Goal: Task Accomplishment & Management: Manage account settings

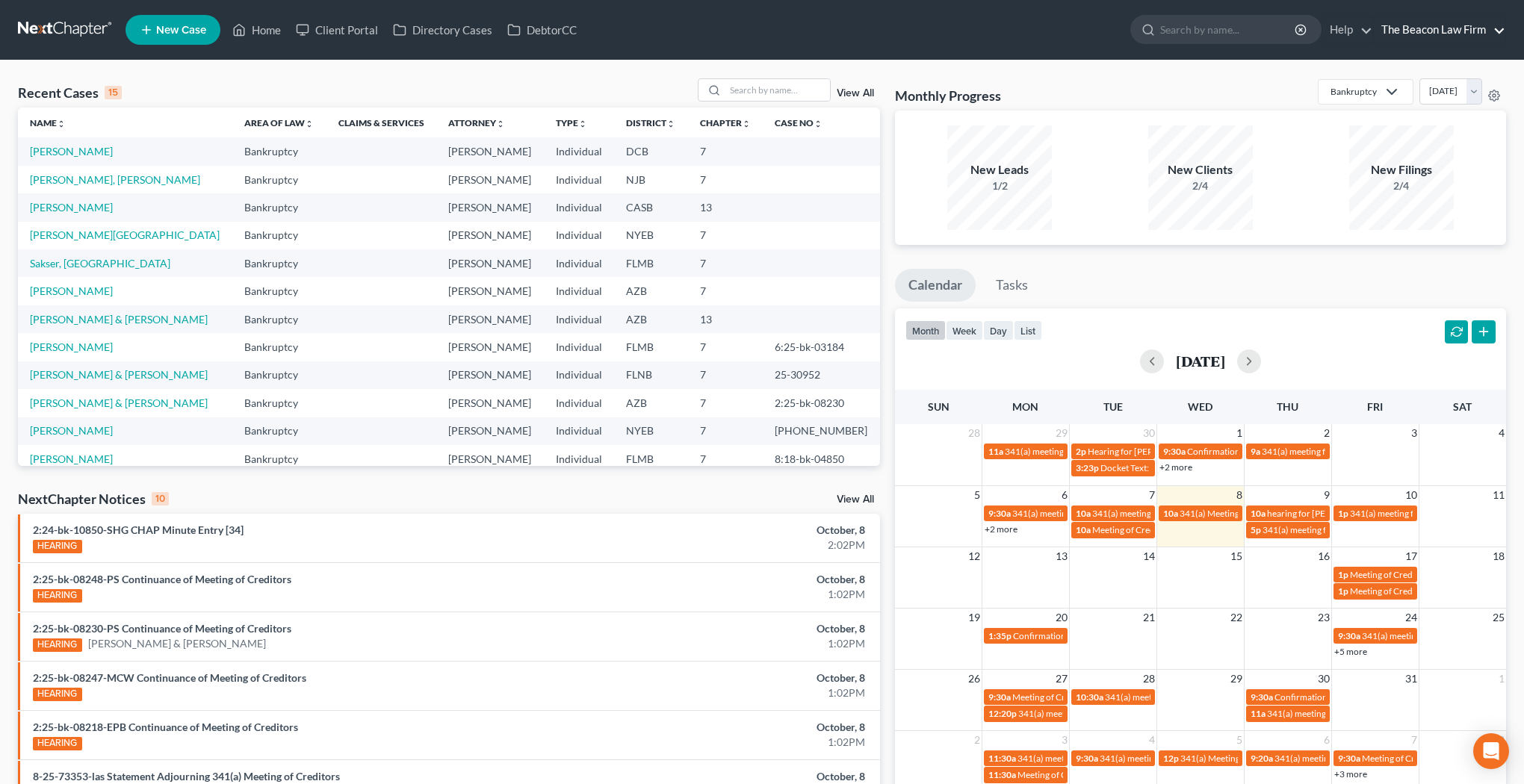
click at [1458, 31] on link "The Beacon Law Firm" at bounding box center [1439, 30] width 132 height 27
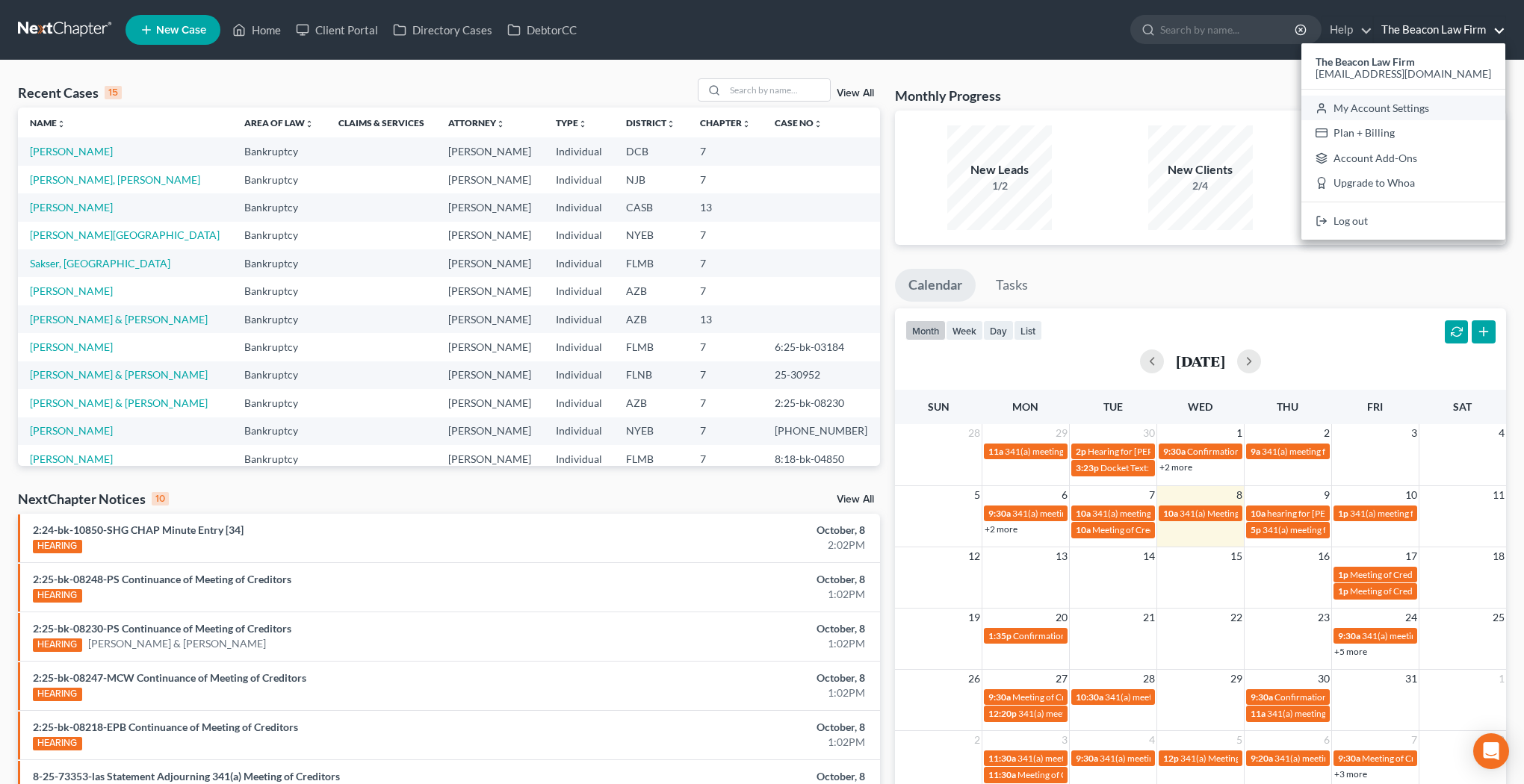
click at [1443, 109] on link "My Account Settings" at bounding box center [1403, 108] width 204 height 25
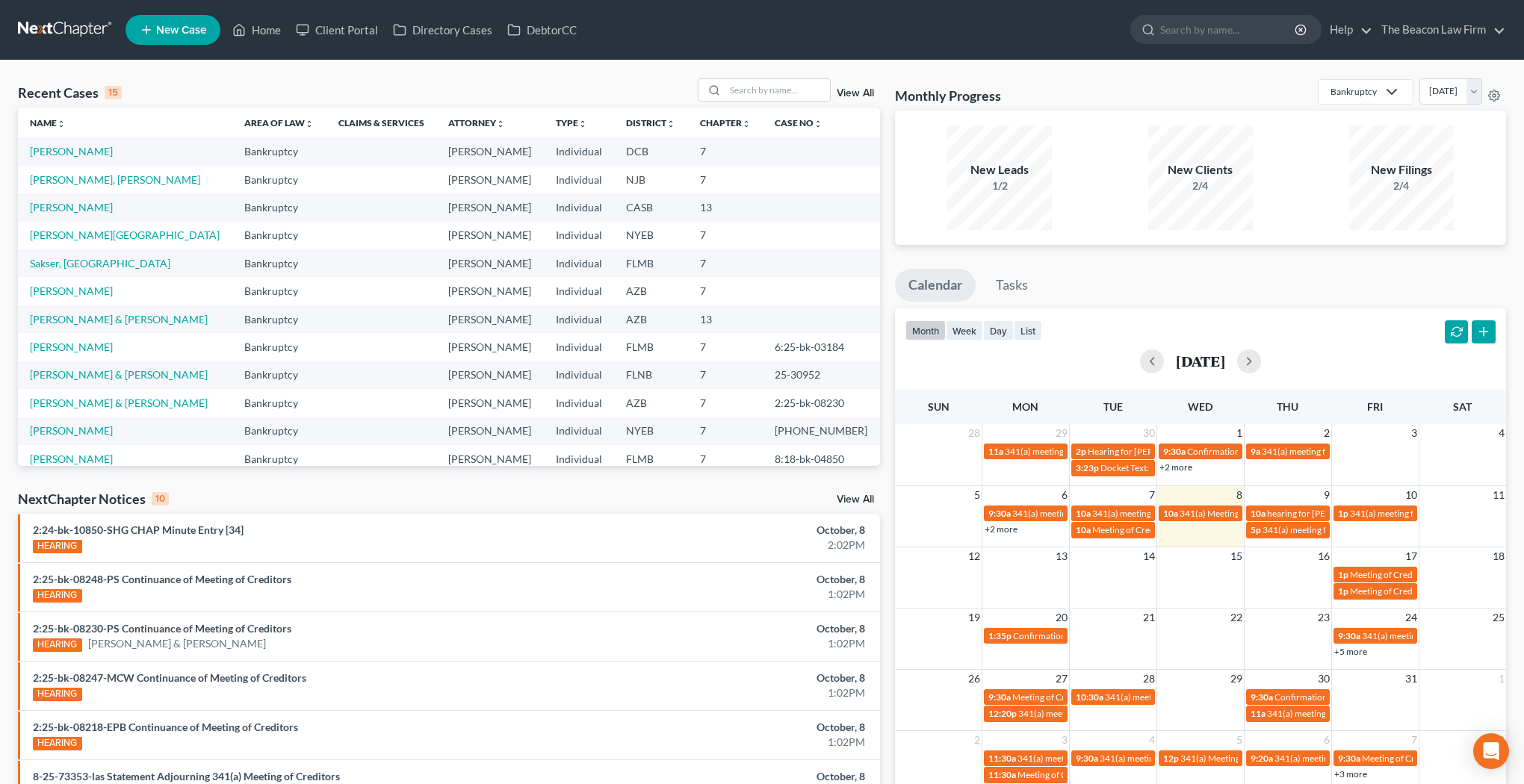
select select "24"
select select "9"
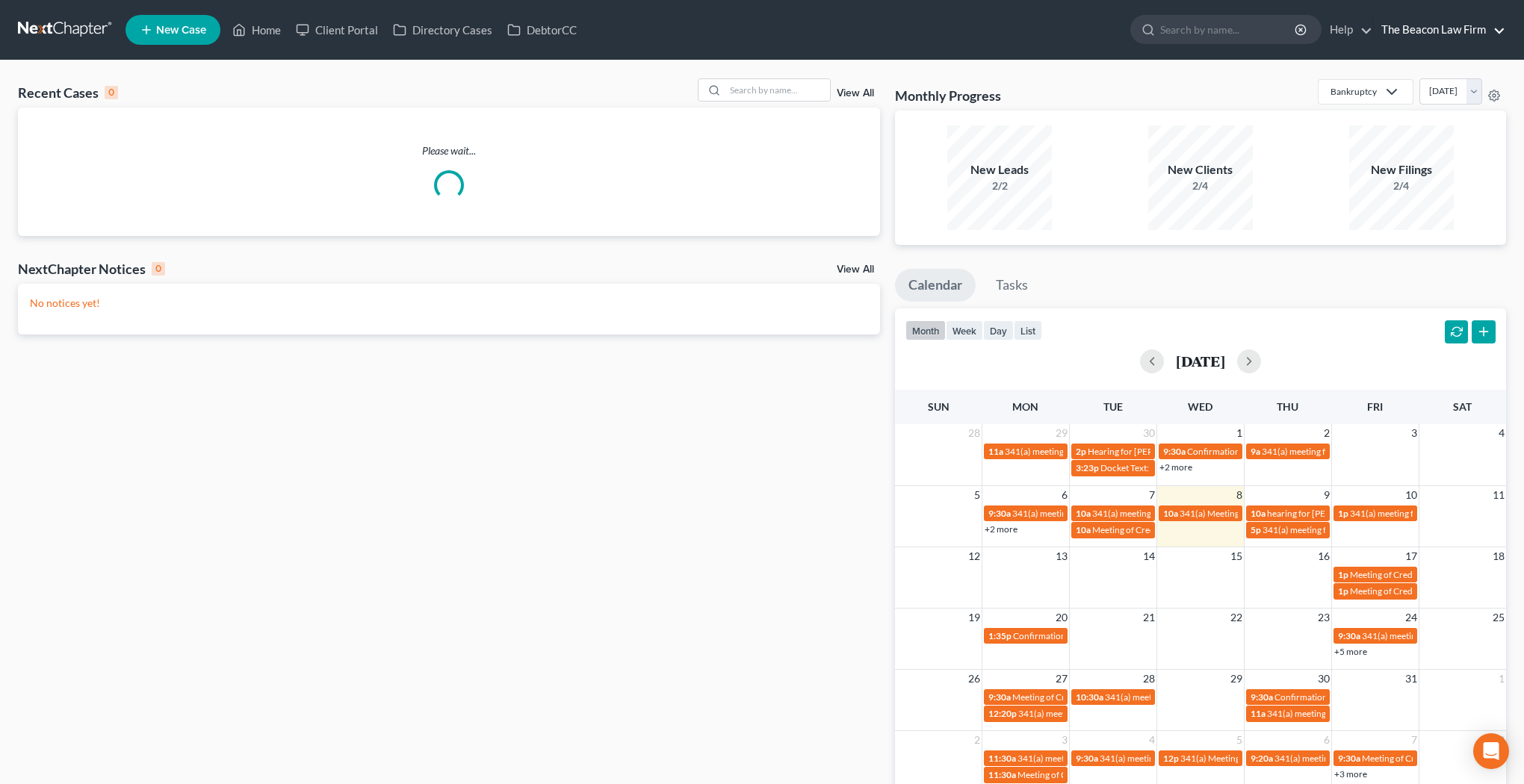
click at [1485, 35] on link "The Beacon Law Firm" at bounding box center [1439, 30] width 132 height 27
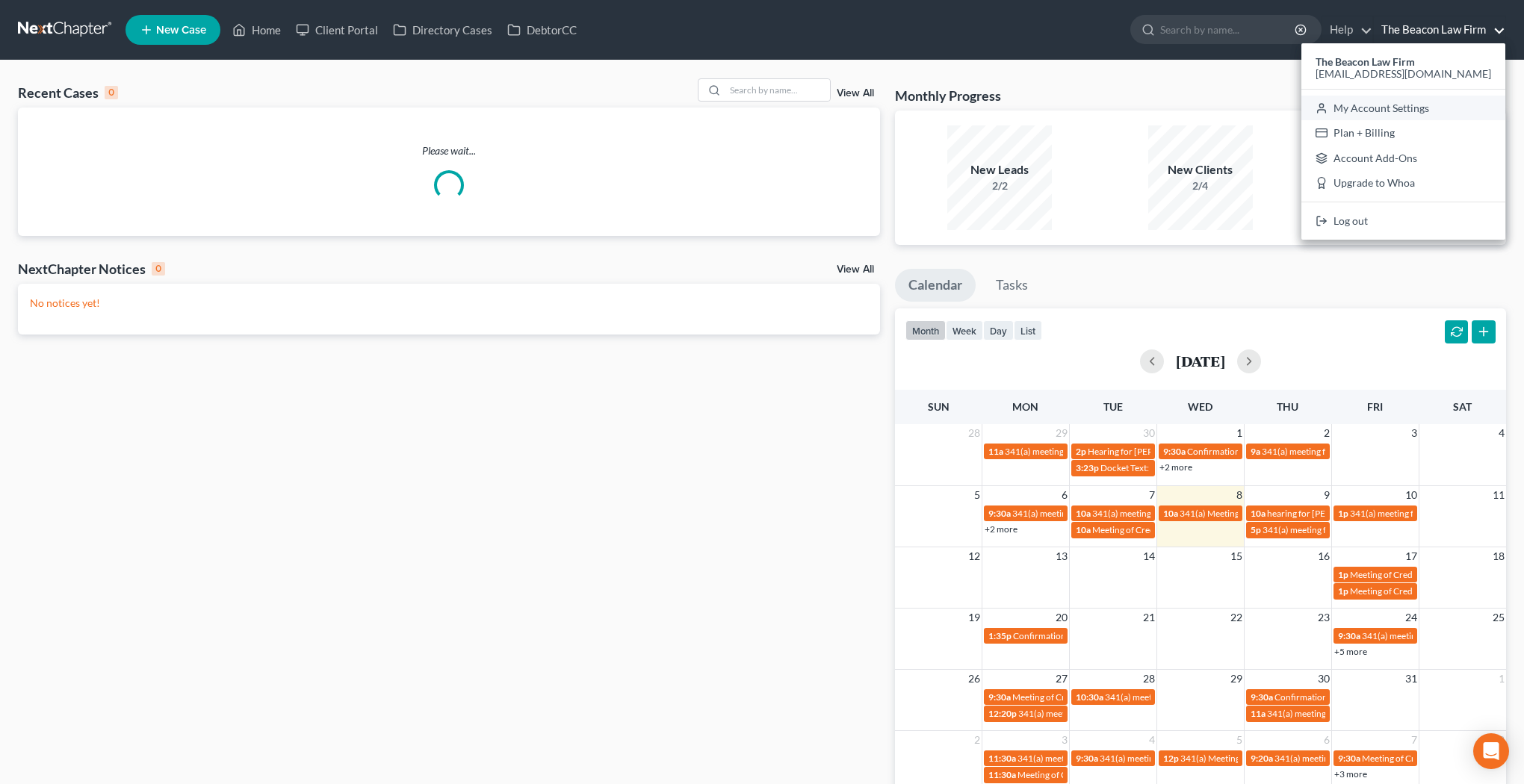
click at [1429, 109] on link "My Account Settings" at bounding box center [1403, 108] width 204 height 25
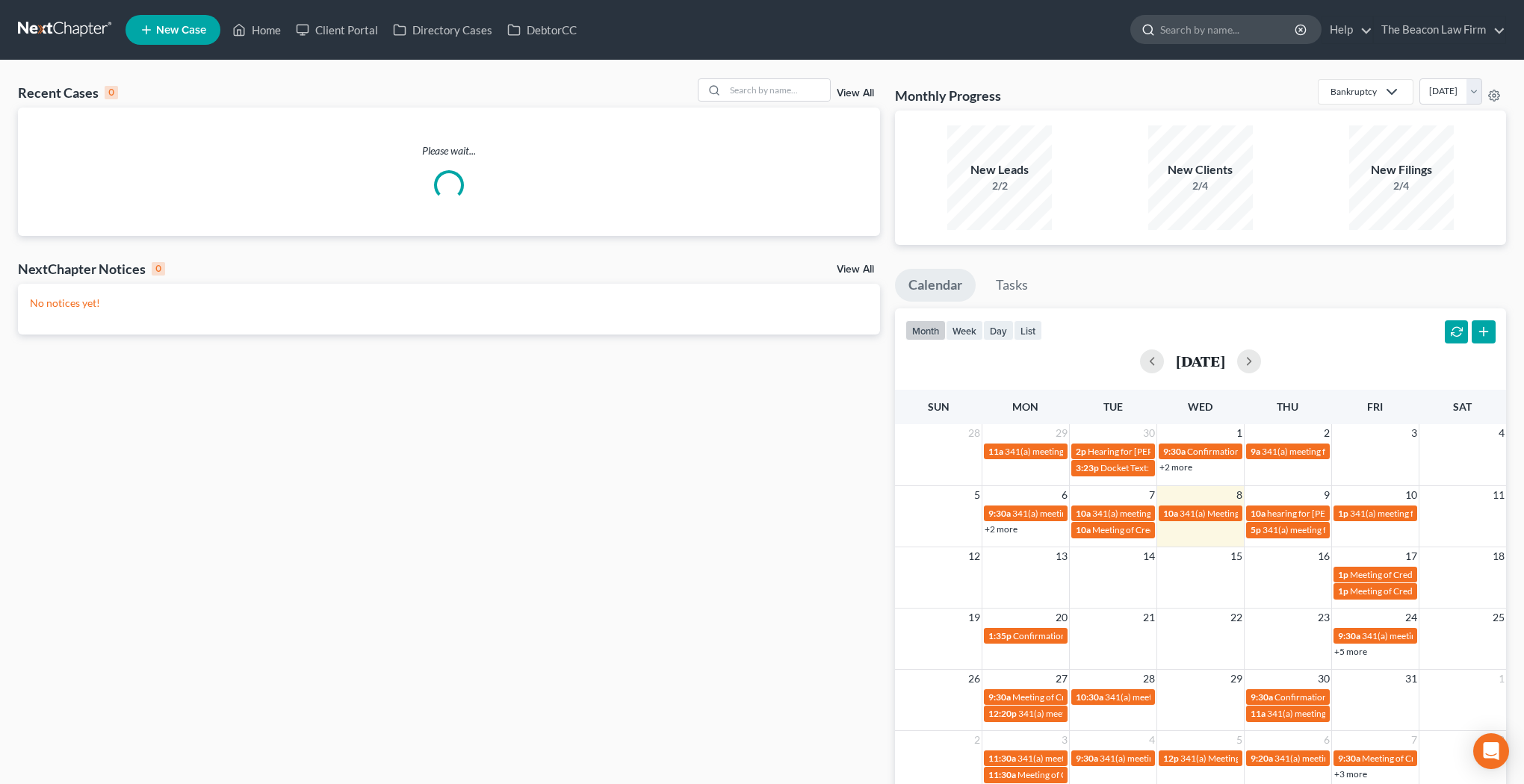
select select "24"
select select "9"
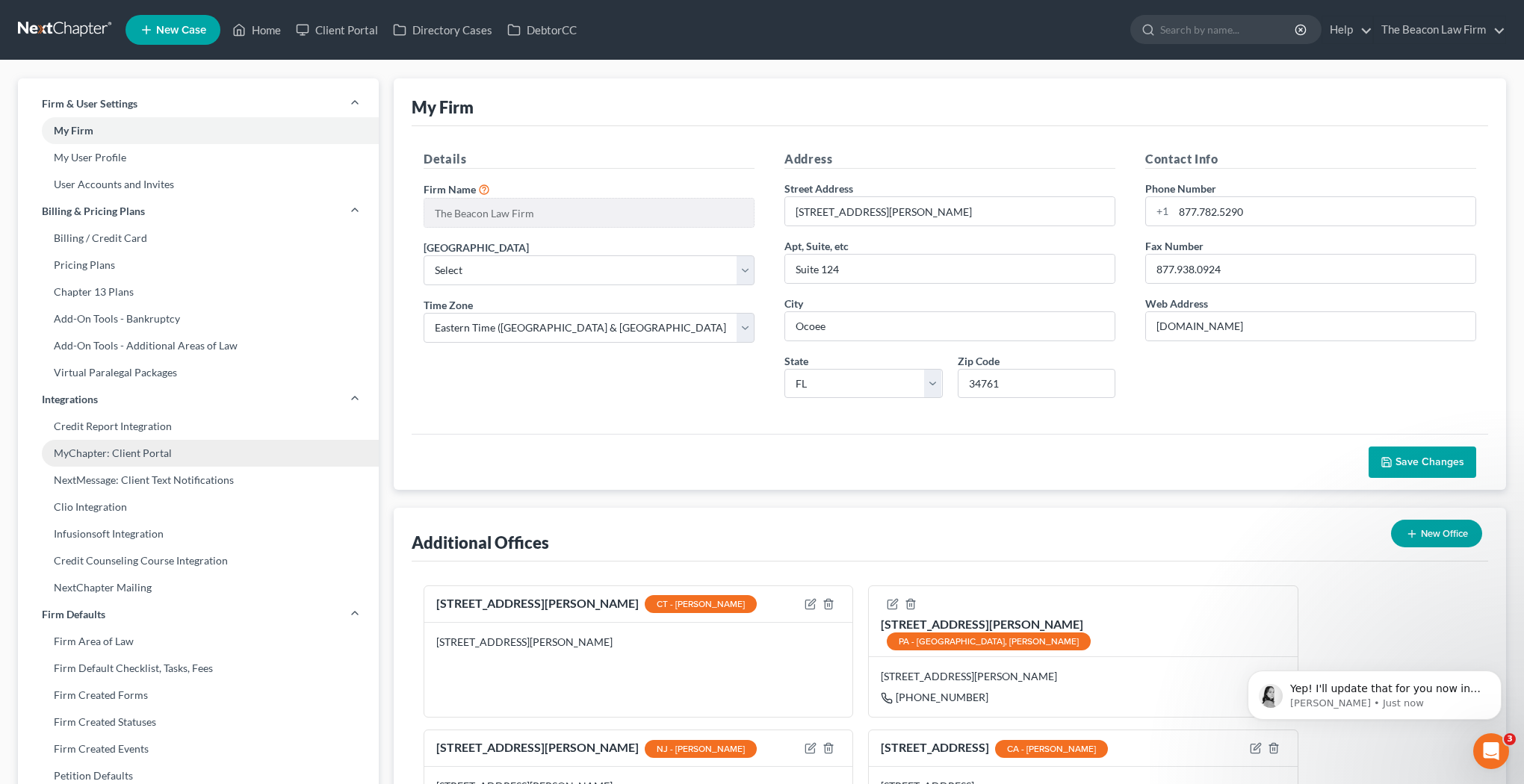
click at [187, 449] on link "MyChapter: Client Portal" at bounding box center [198, 453] width 361 height 27
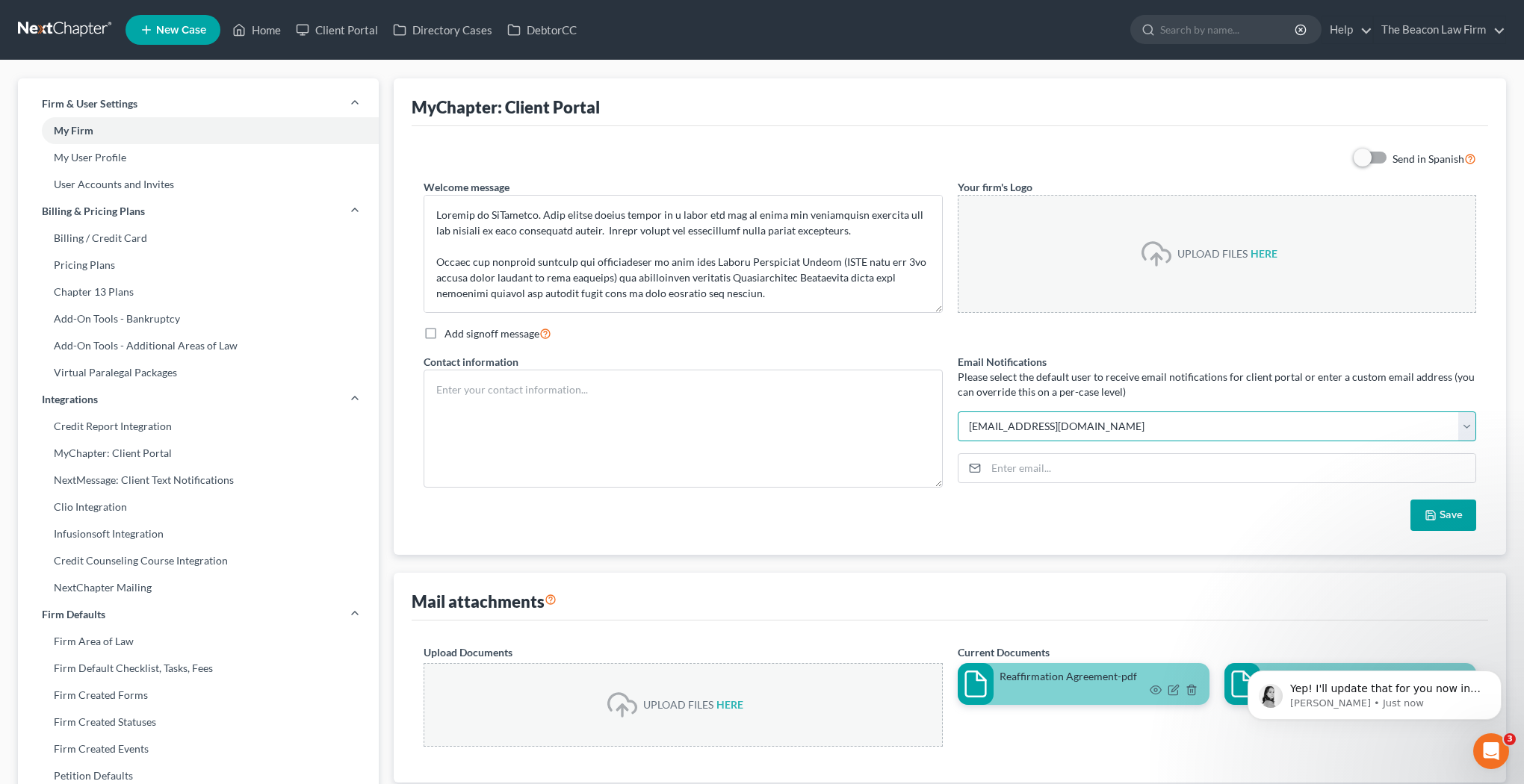
click at [1088, 425] on select "[EMAIL_ADDRESS][DOMAIN_NAME] [PERSON_NAME][EMAIL_ADDRESS][DOMAIN_NAME] [EMAIL_A…" at bounding box center [1217, 427] width 520 height 30
select select "2"
click at [958, 413] on select "[EMAIL_ADDRESS][DOMAIN_NAME] [PERSON_NAME][EMAIL_ADDRESS][DOMAIN_NAME] [EMAIL_A…" at bounding box center [1217, 427] width 520 height 30
click at [1448, 519] on button "Save" at bounding box center [1443, 515] width 66 height 31
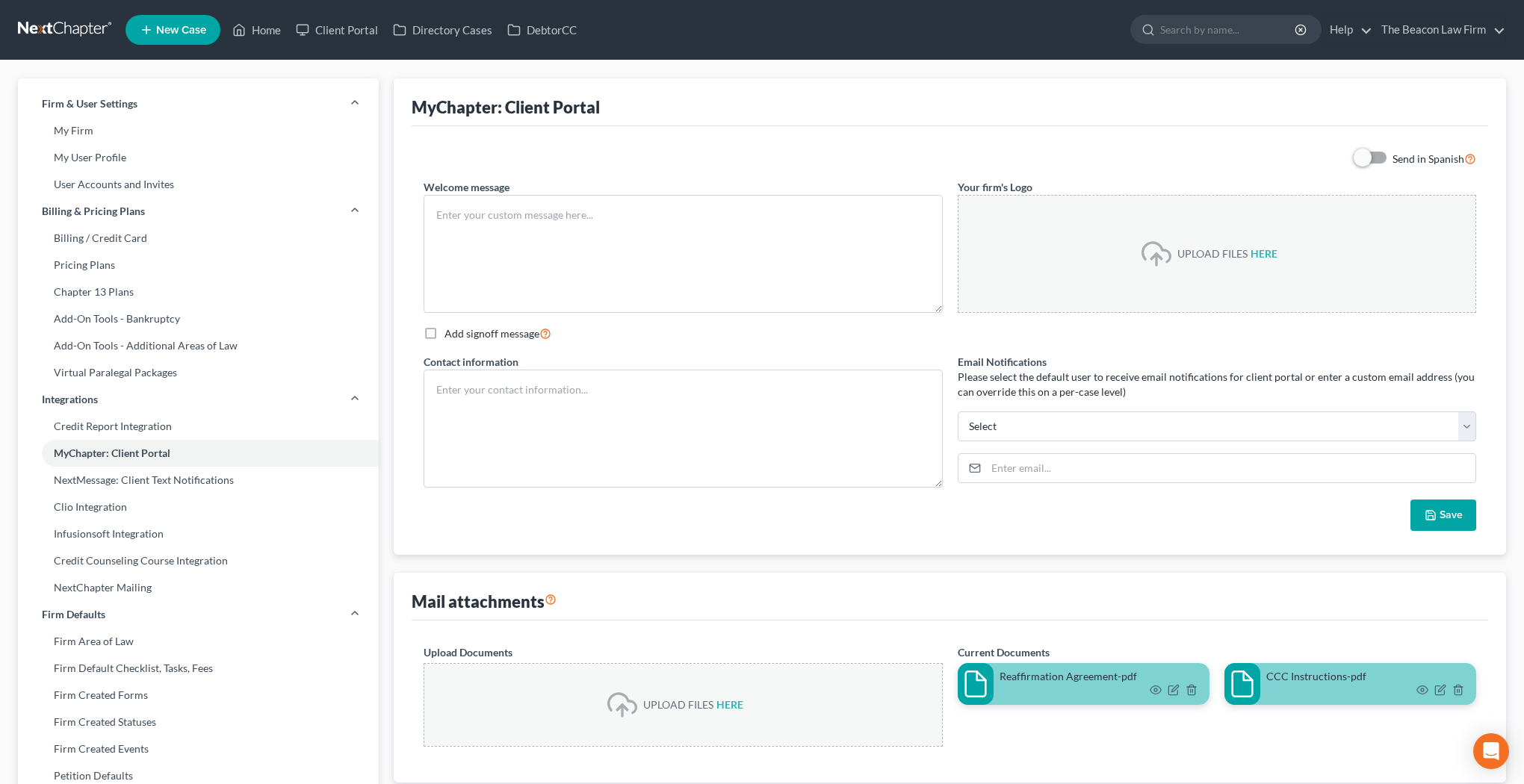
type textarea "Welcome to MyChapter. This online client portal is a place for you to enter all…"
